Goal: Navigation & Orientation: Go to known website

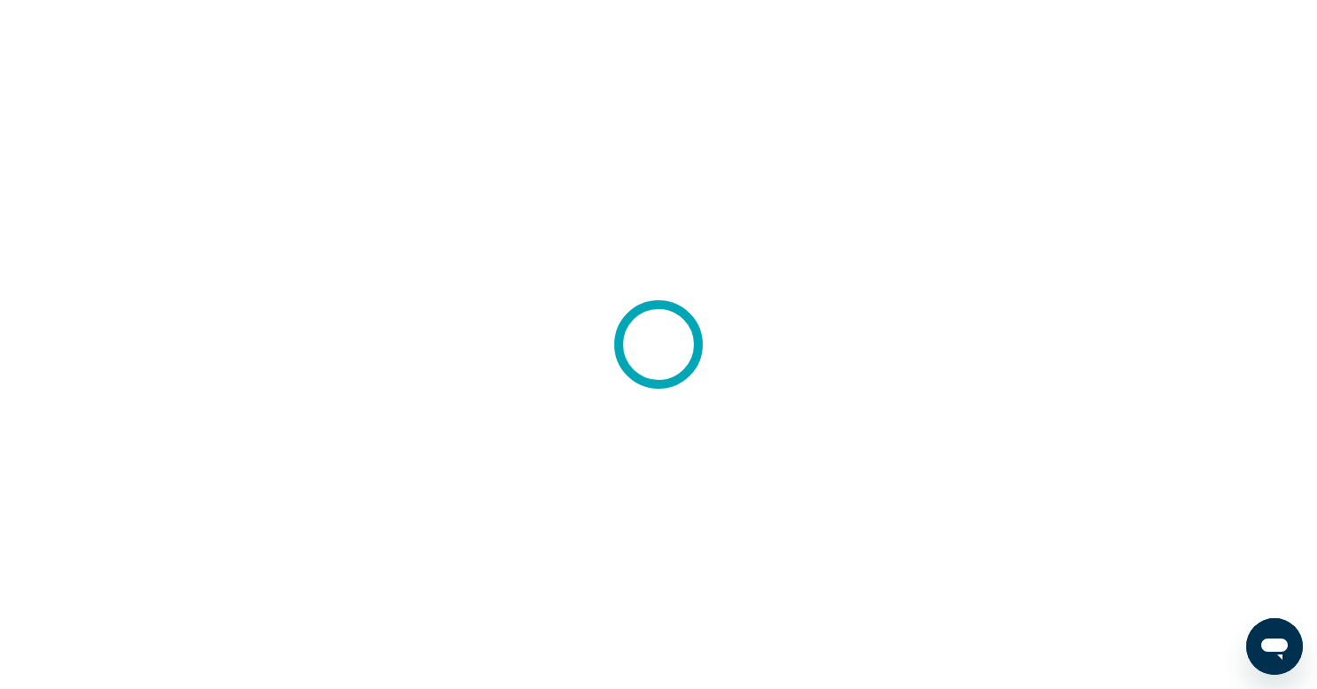
click at [620, 502] on div at bounding box center [658, 344] width 1317 height 689
